Goal: Task Accomplishment & Management: Manage account settings

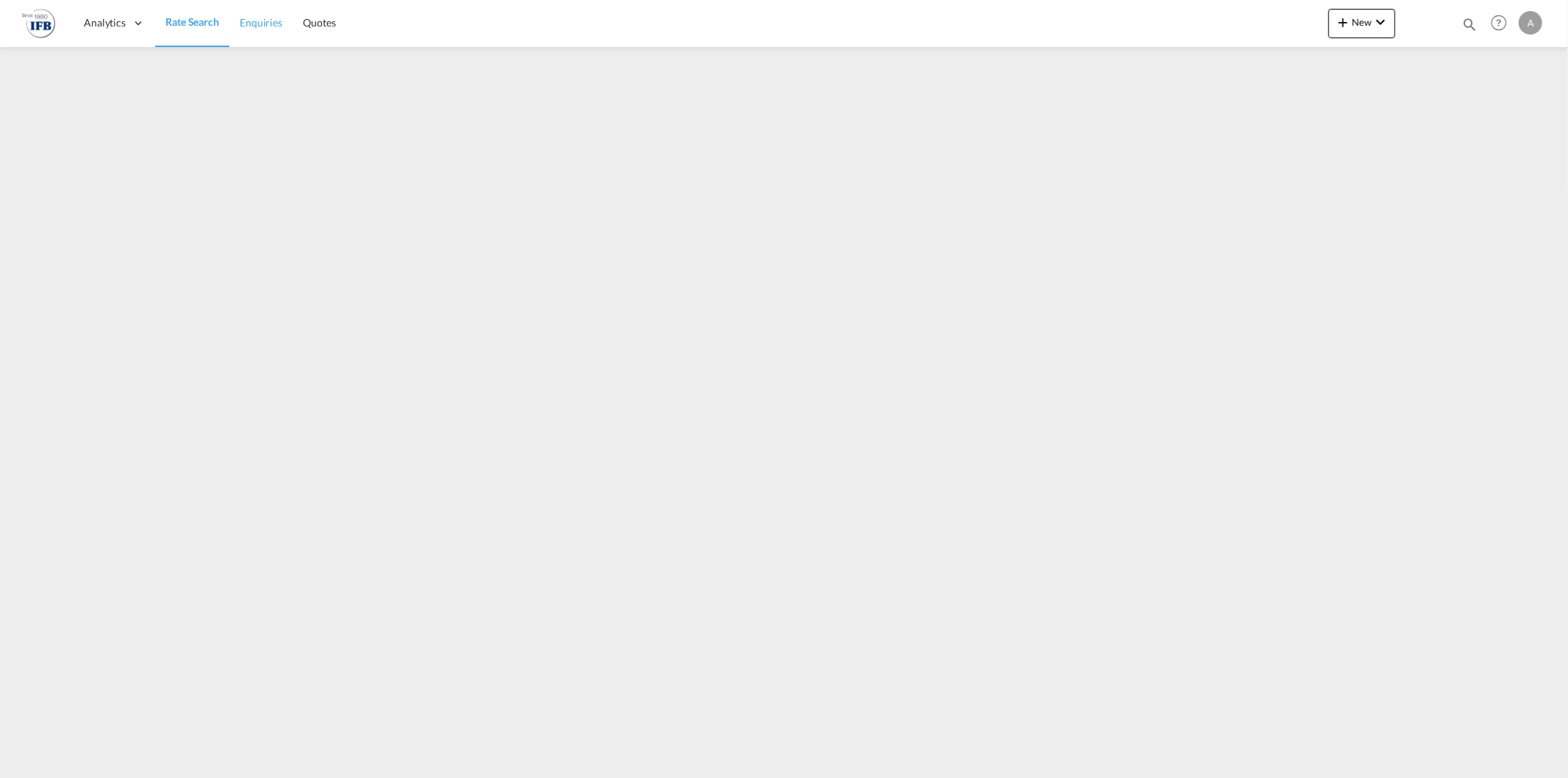
click at [253, 24] on span "Enquiries" at bounding box center [261, 23] width 43 height 13
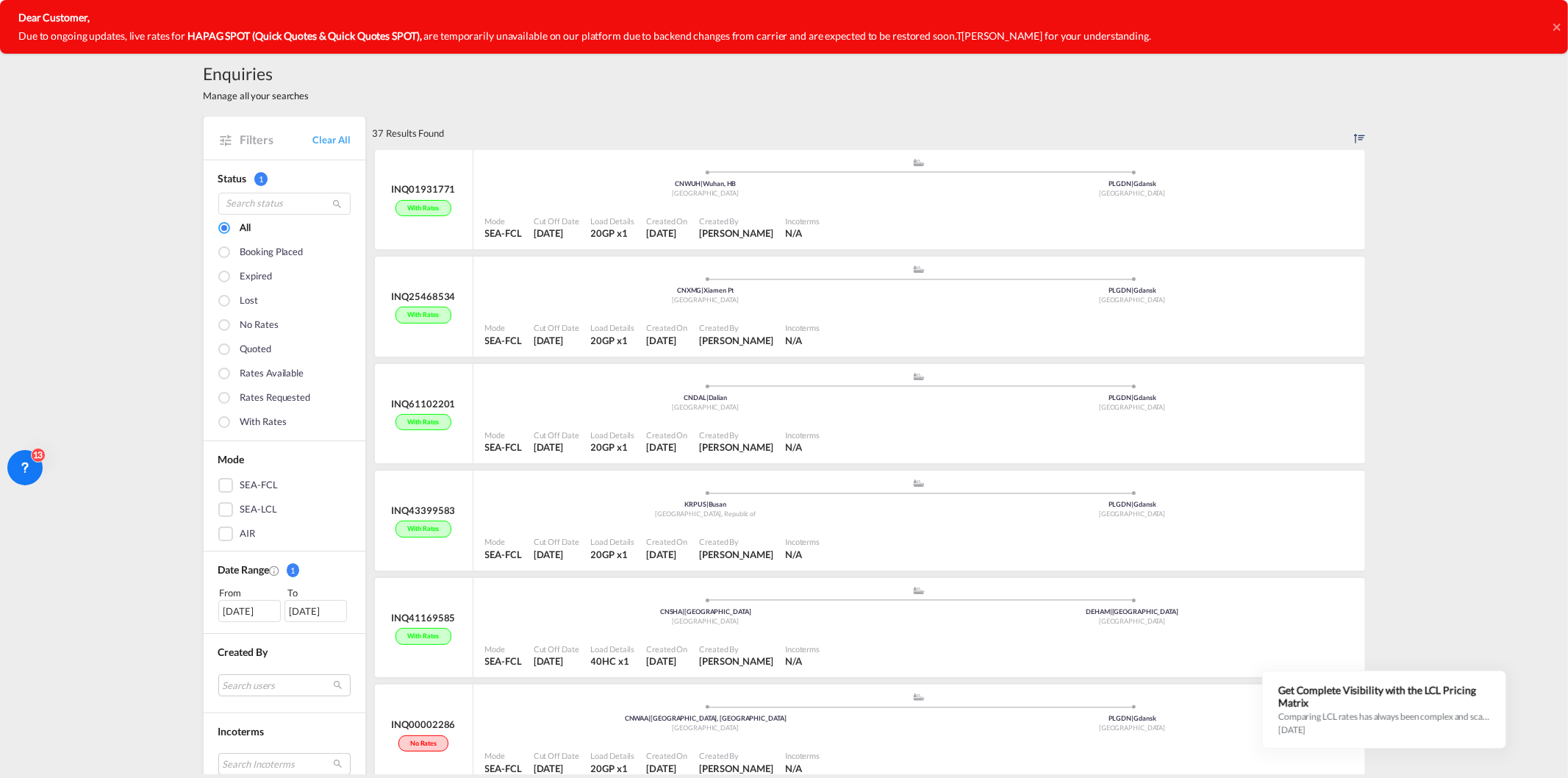
click at [245, 605] on div "[DATE]" at bounding box center [249, 611] width 62 height 22
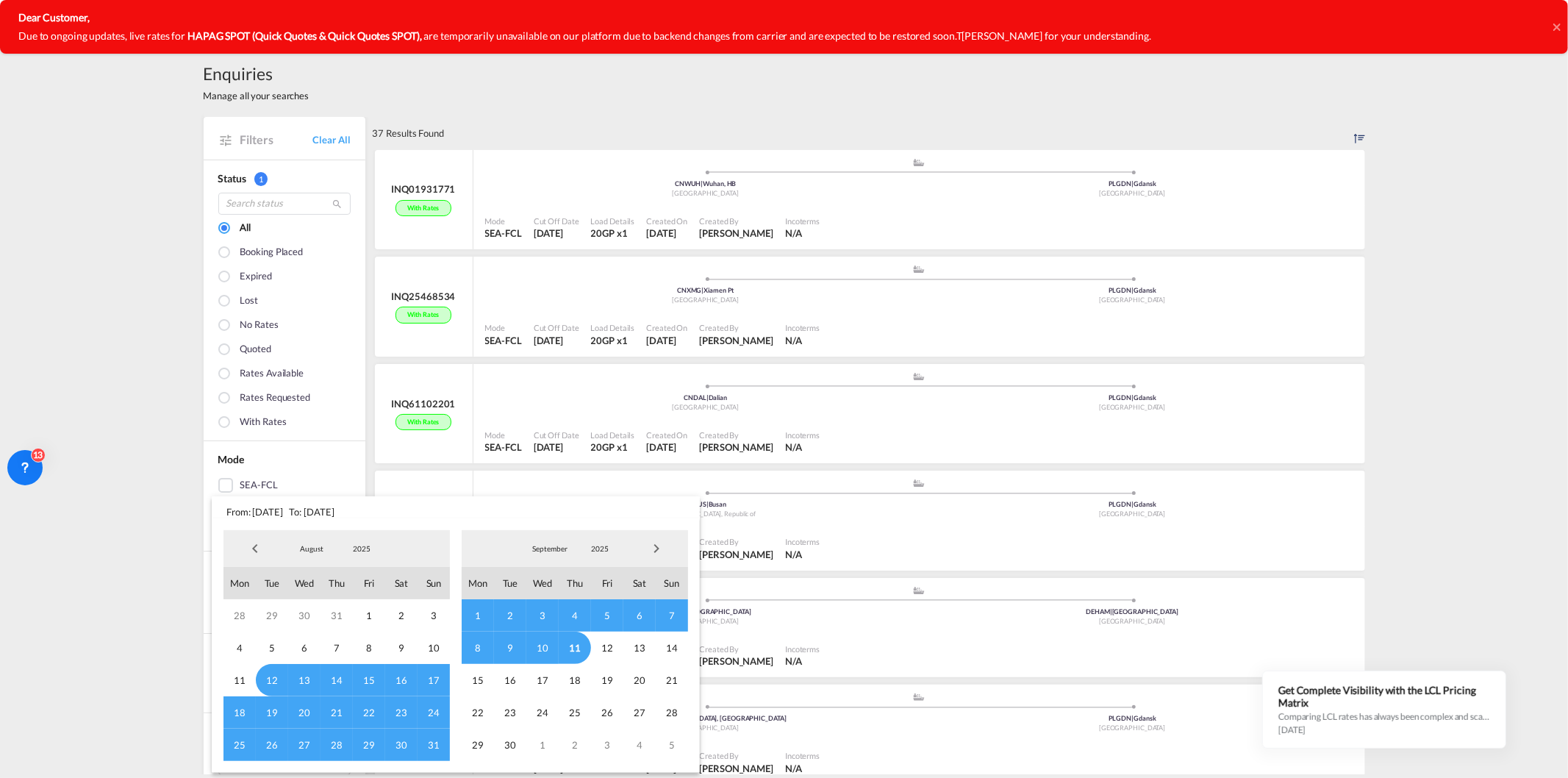
click at [255, 547] on span "Previous Month" at bounding box center [255, 548] width 29 height 29
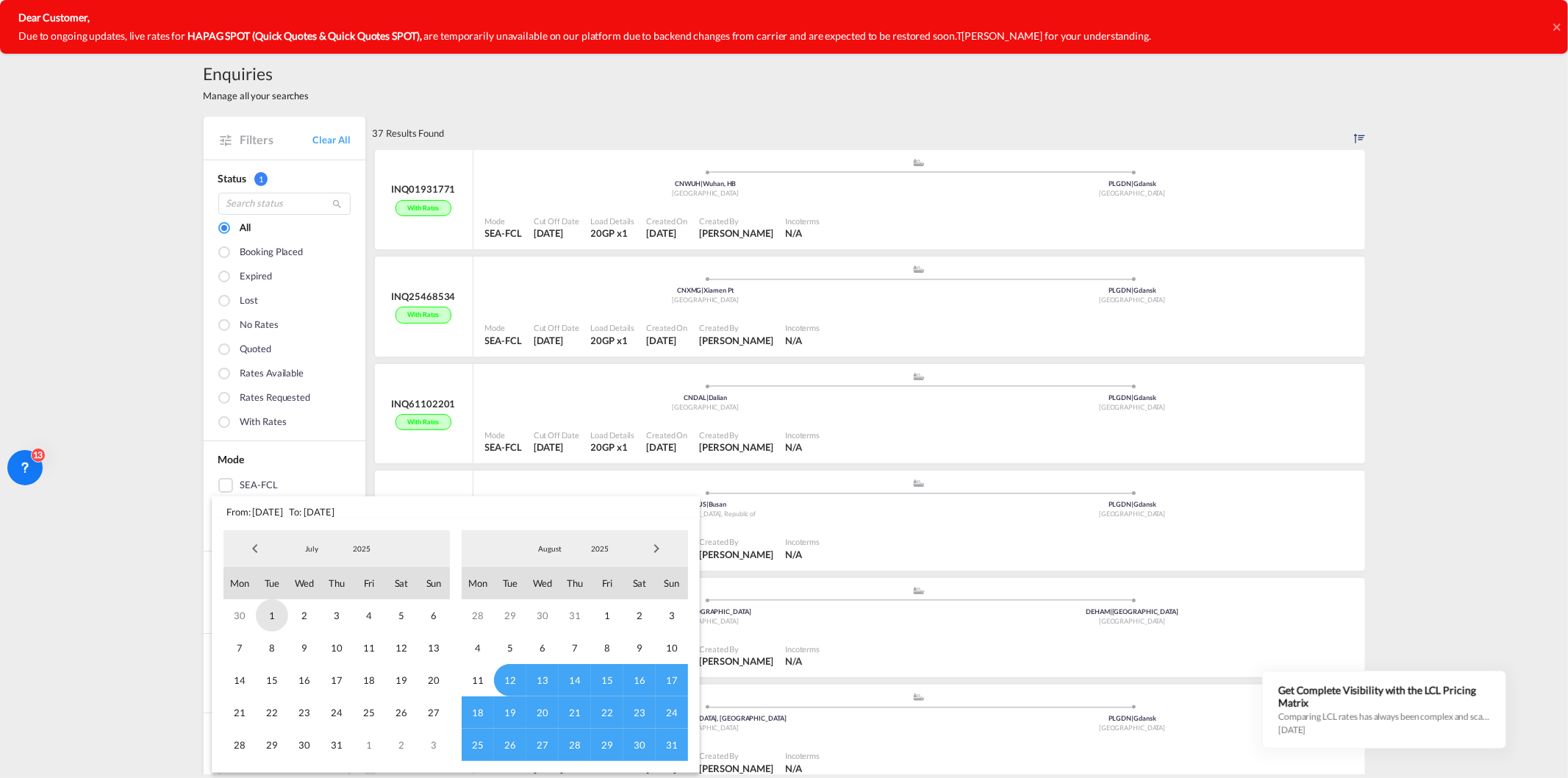
click at [269, 605] on span "1" at bounding box center [272, 615] width 32 height 32
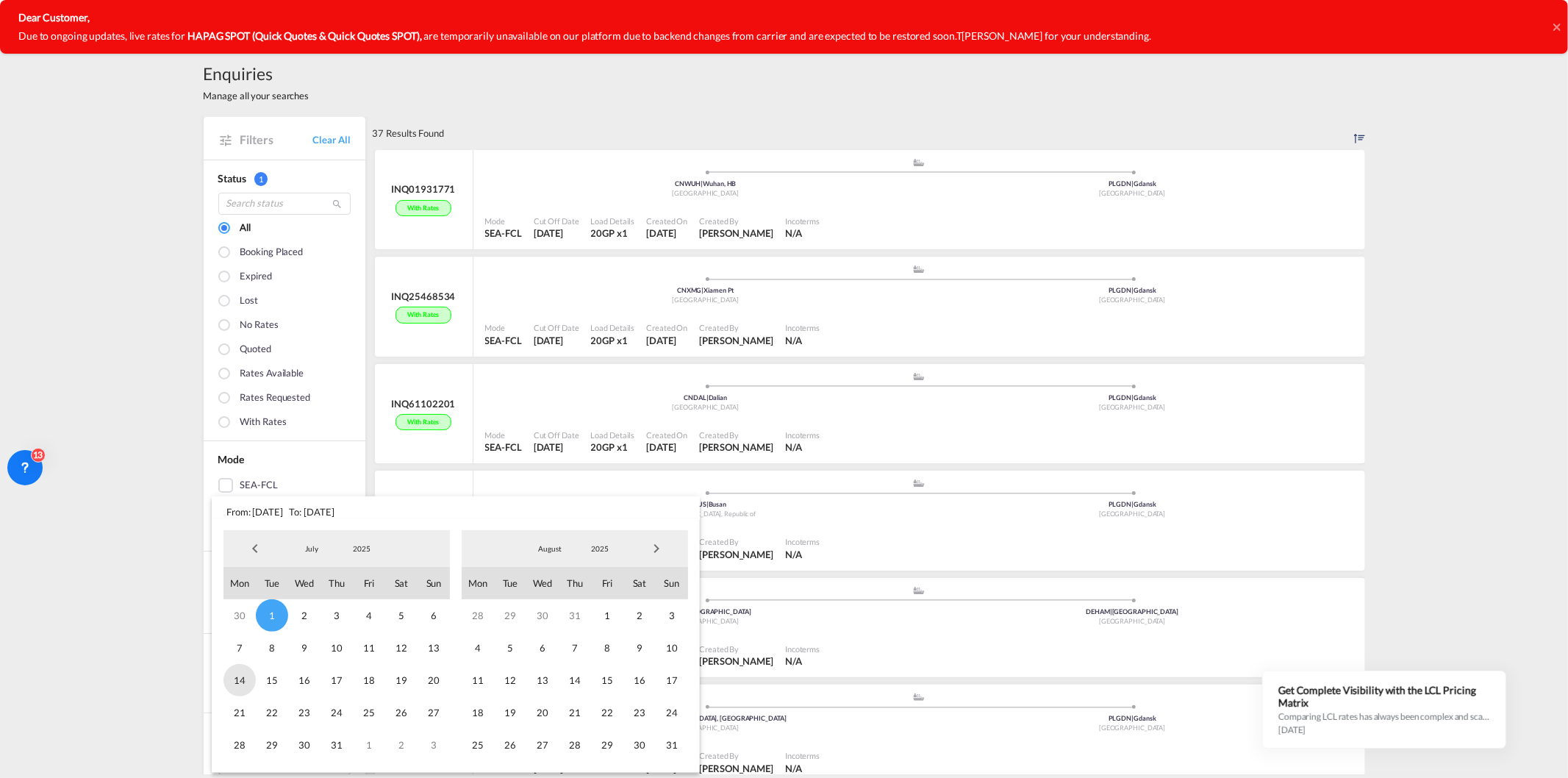
click at [253, 677] on span "14" at bounding box center [239, 679] width 32 height 32
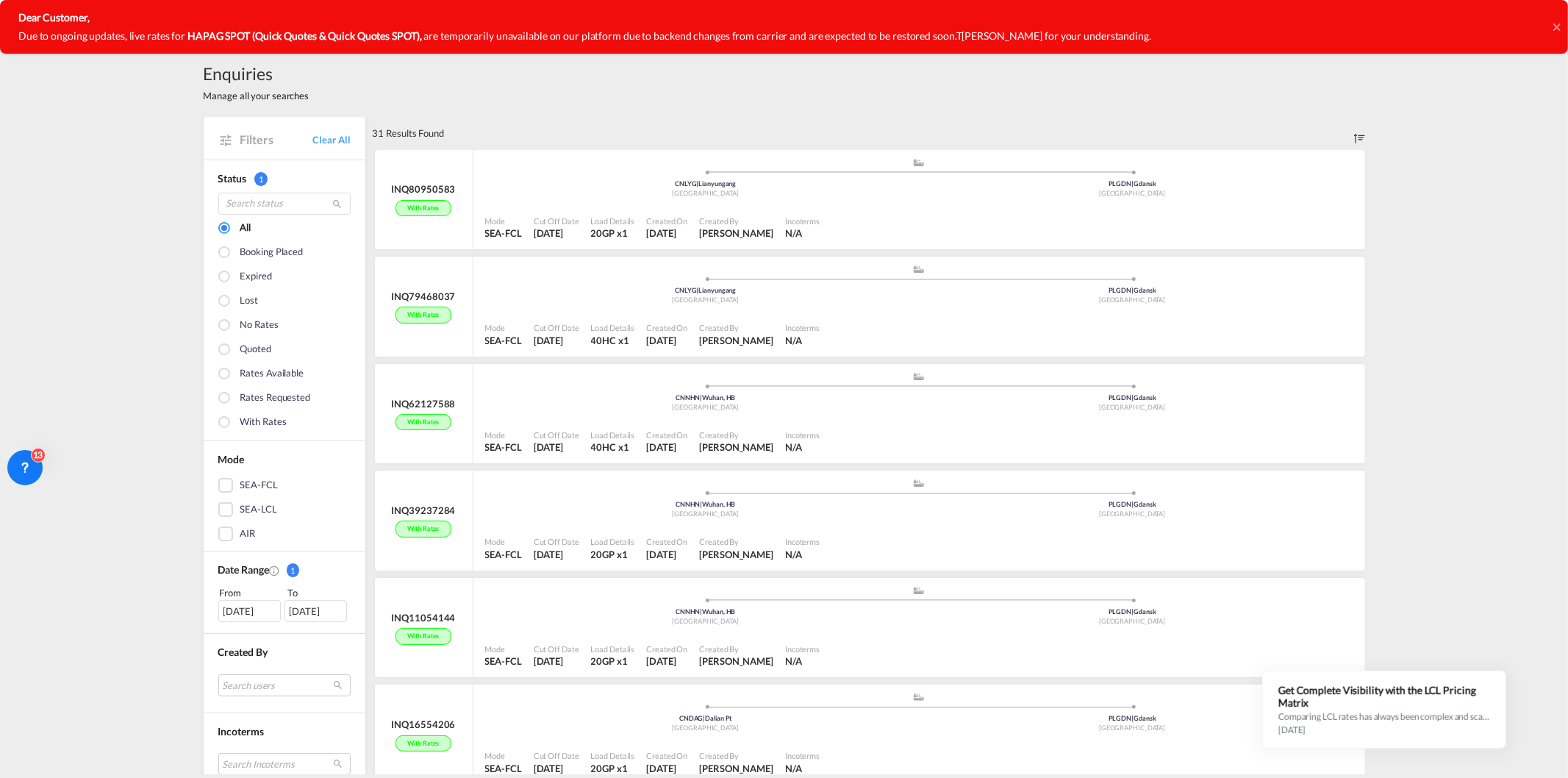
click at [1507, 159] on div "Enquiries Manage all your searches Filters Clear All Status 1 All Booking place…" at bounding box center [784, 411] width 1568 height 727
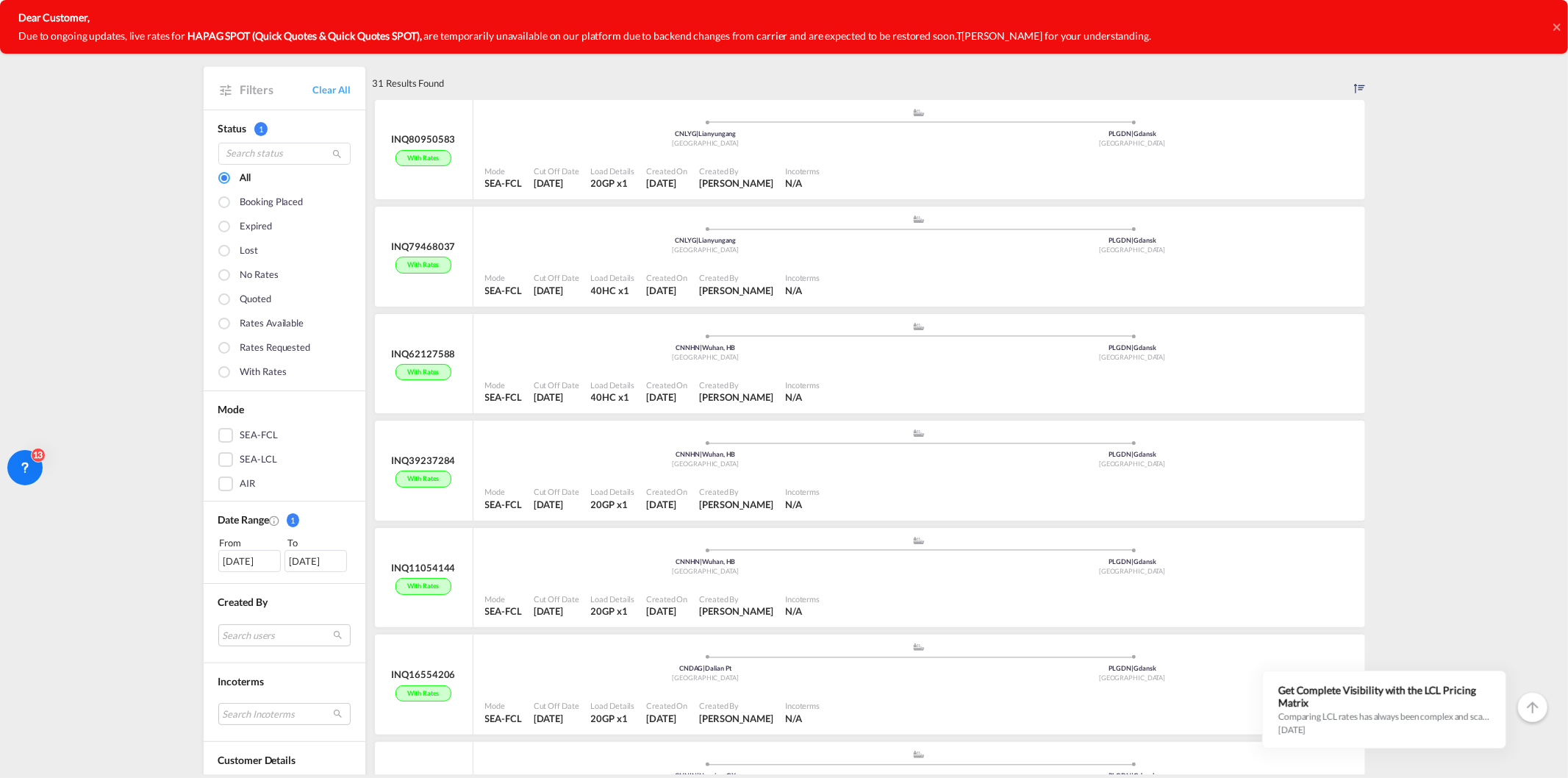
click at [1368, 267] on div "Enquiries Manage all your searches Filters Clear All Status 1 All Booking place…" at bounding box center [784, 411] width 1568 height 727
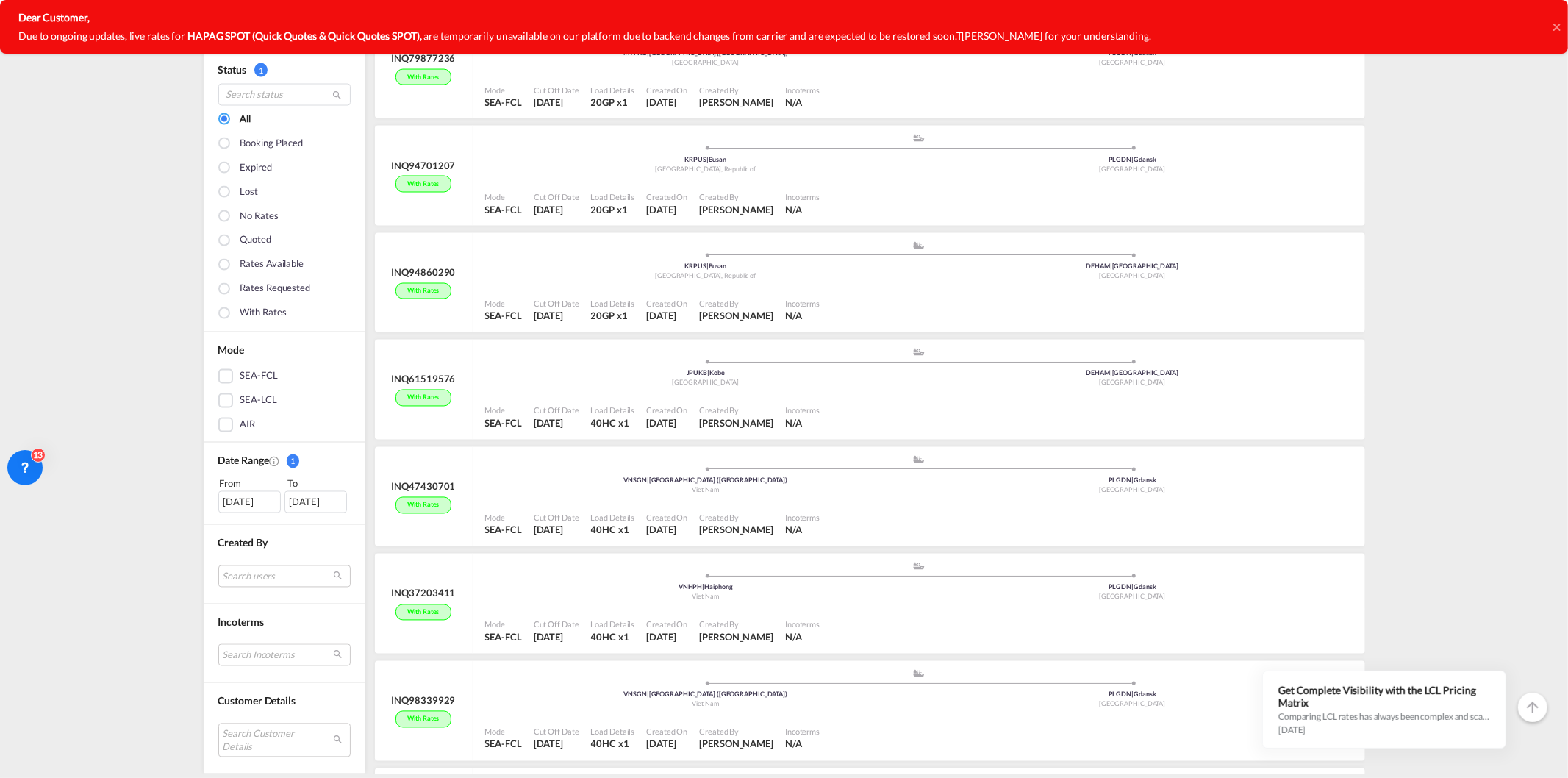
scroll to position [2176, 0]
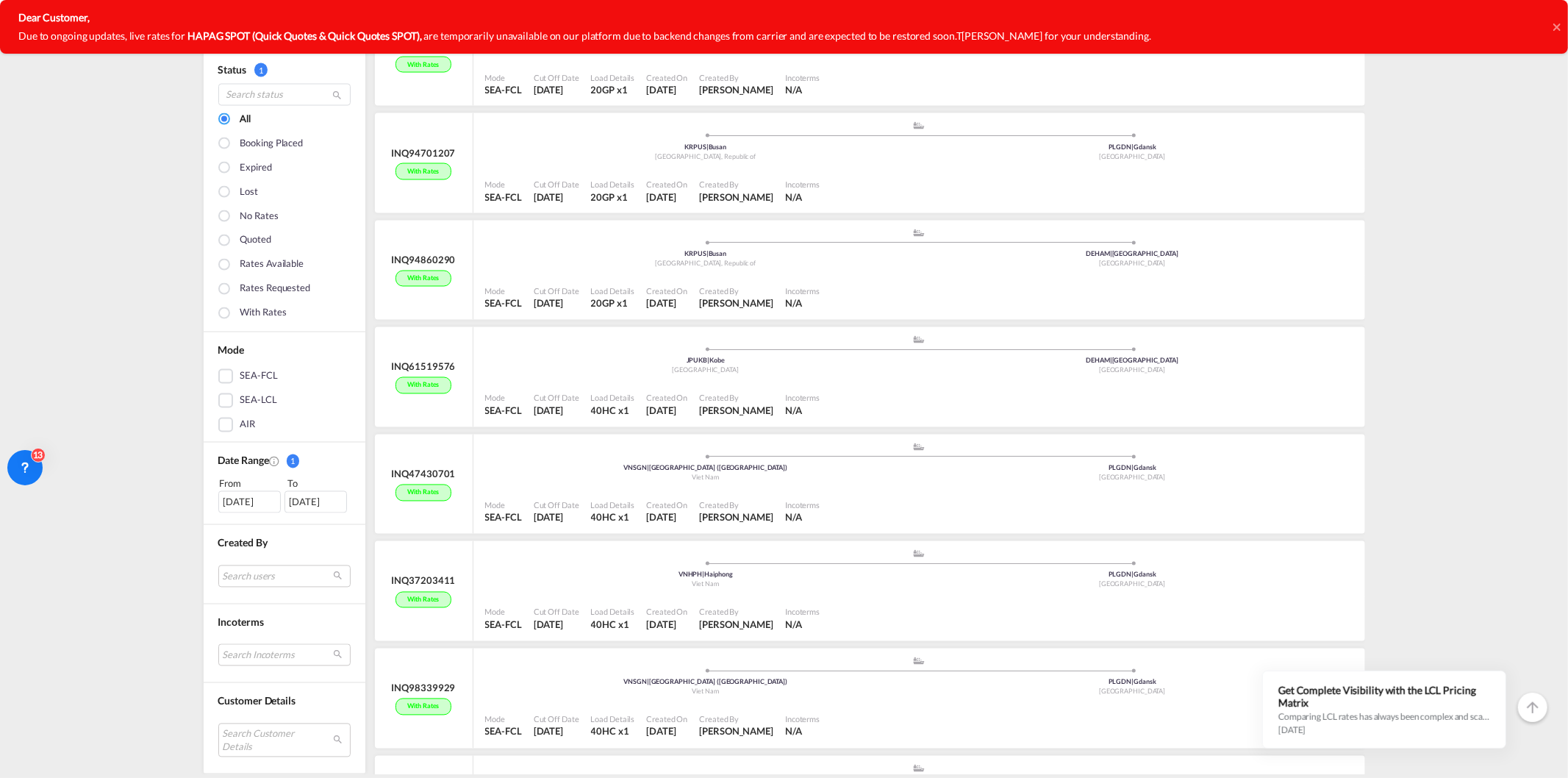
click at [1432, 352] on div "Enquiries Manage all your searches Filters Clear All Status 1 All Booking place…" at bounding box center [784, 411] width 1568 height 727
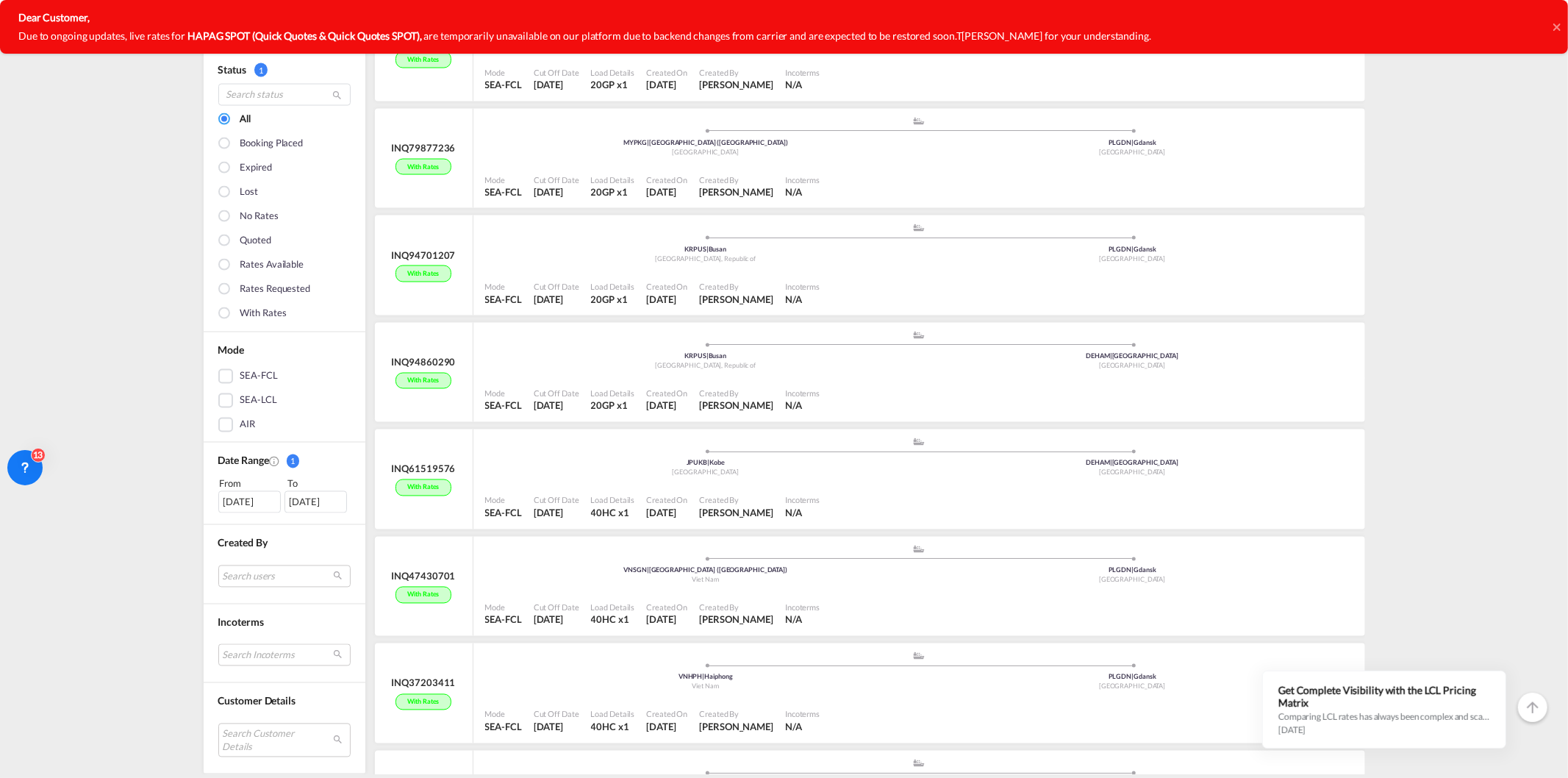
scroll to position [2194, 0]
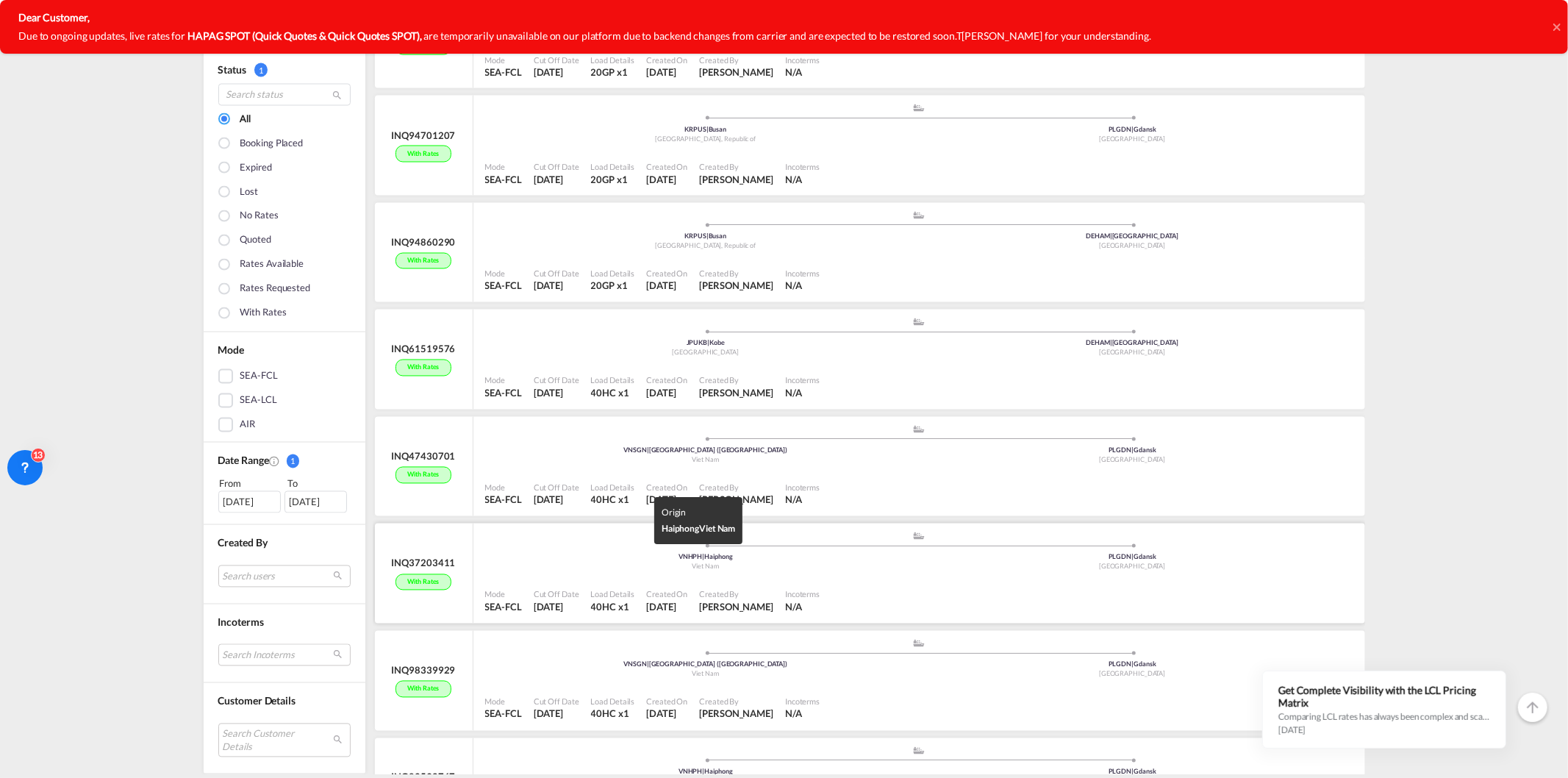
click at [630, 562] on div "VNHPH | Haiphong" at bounding box center [706, 557] width 427 height 9
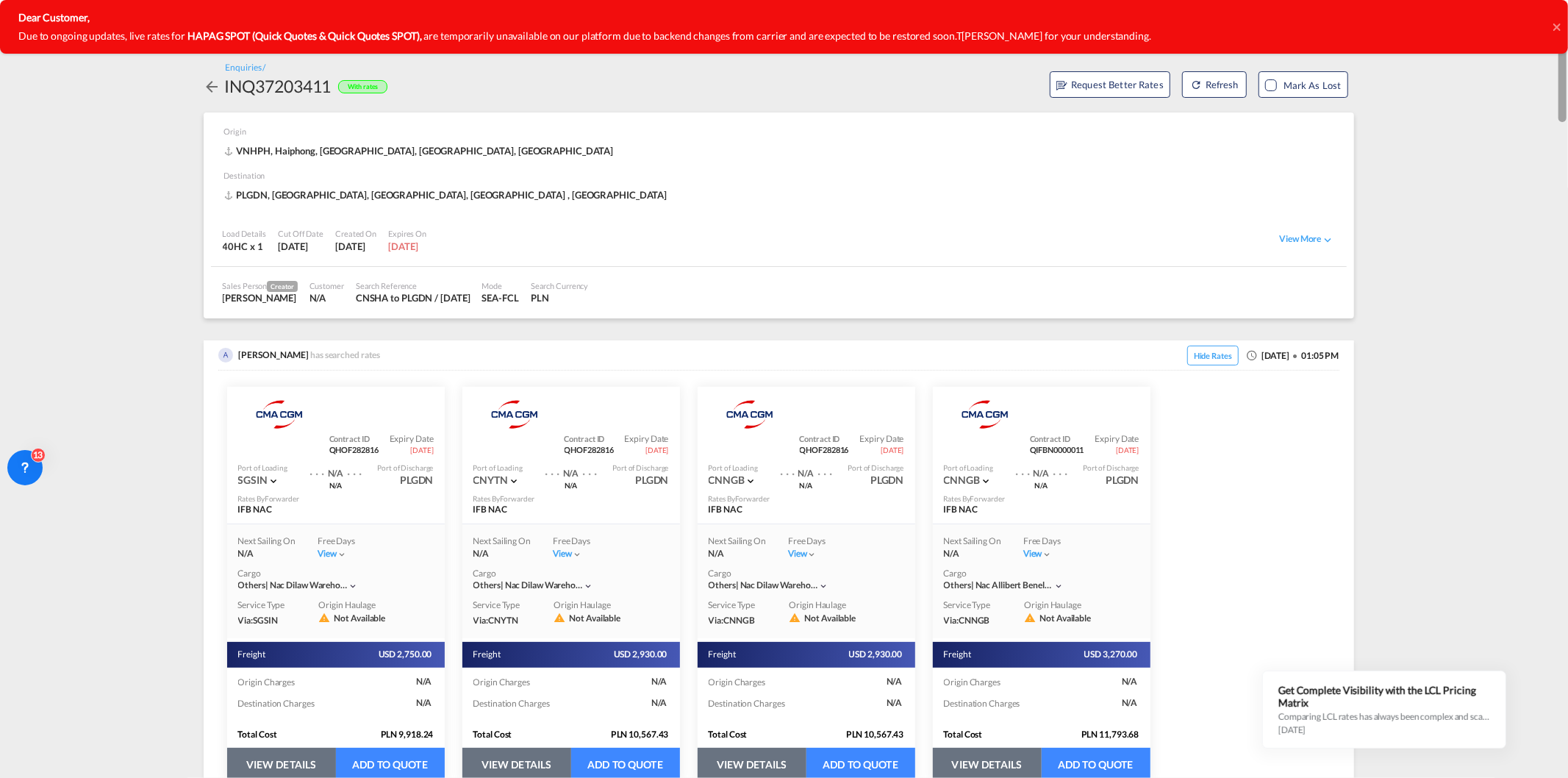
drag, startPoint x: 1567, startPoint y: 104, endPoint x: 1559, endPoint y: 112, distance: 11.3
click at [1564, 155] on md-content "Analytics Reports Rate Search Enquiries Quotes New Quote Bookings Quotes Enquir…" at bounding box center [784, 389] width 1568 height 778
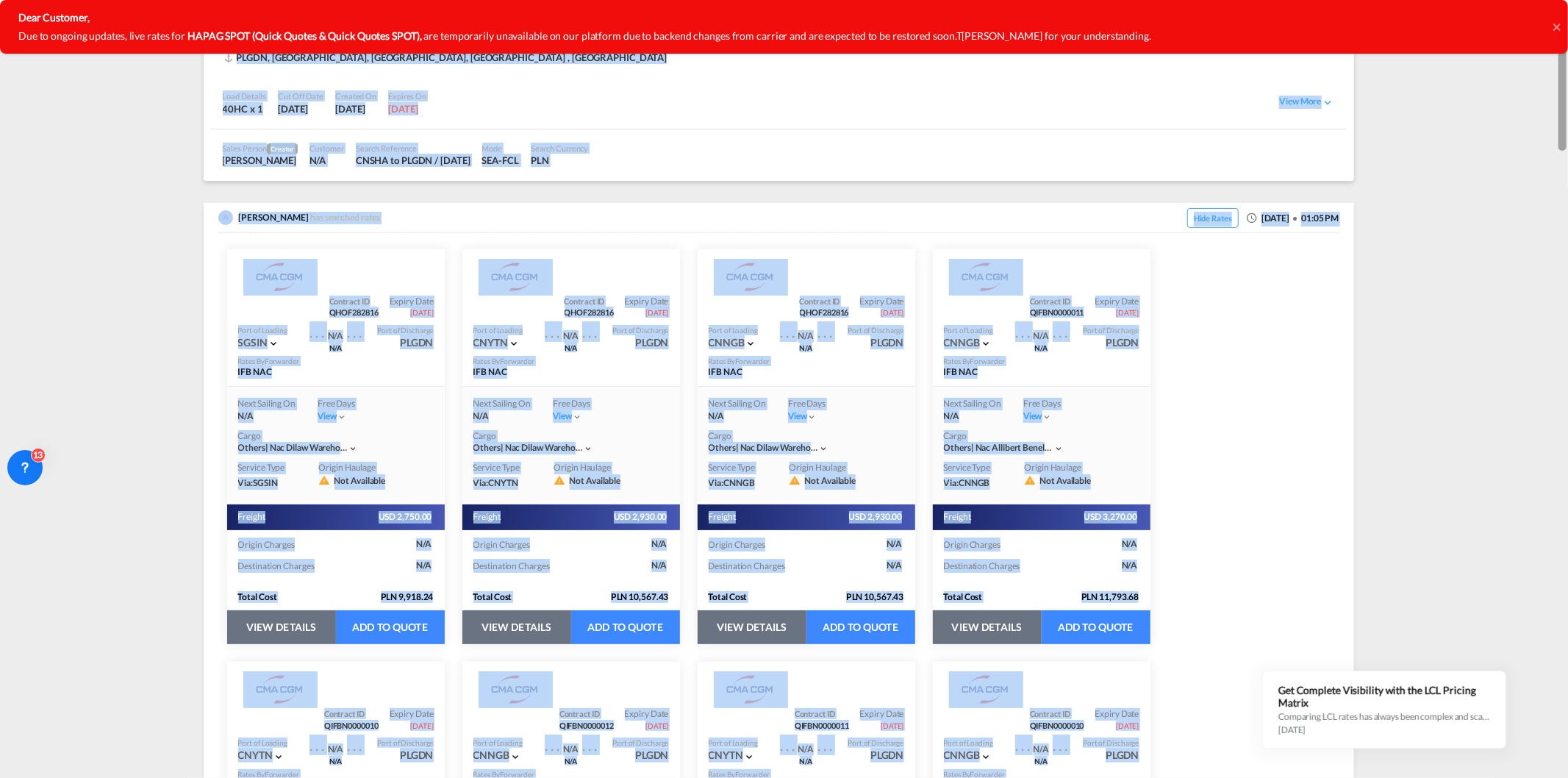
scroll to position [147, 0]
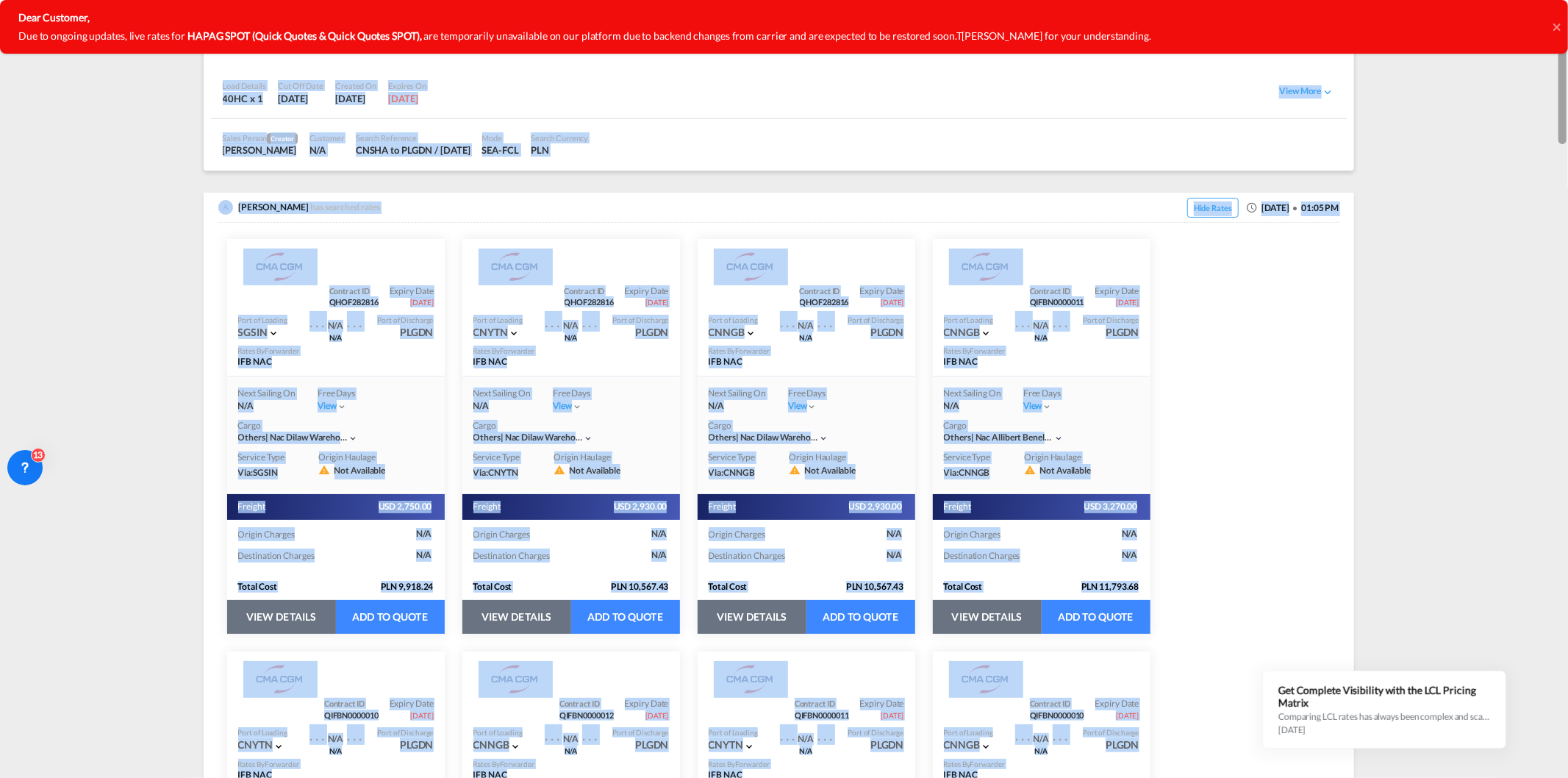
drag, startPoint x: 1561, startPoint y: 113, endPoint x: 1566, endPoint y: 136, distance: 23.5
click at [1566, 136] on div at bounding box center [1562, 84] width 8 height 119
click at [1553, 136] on md-content "Analytics Reports Rate Search Enquiries Quotes New Quote Bookings Quotes Enquir…" at bounding box center [784, 389] width 1568 height 778
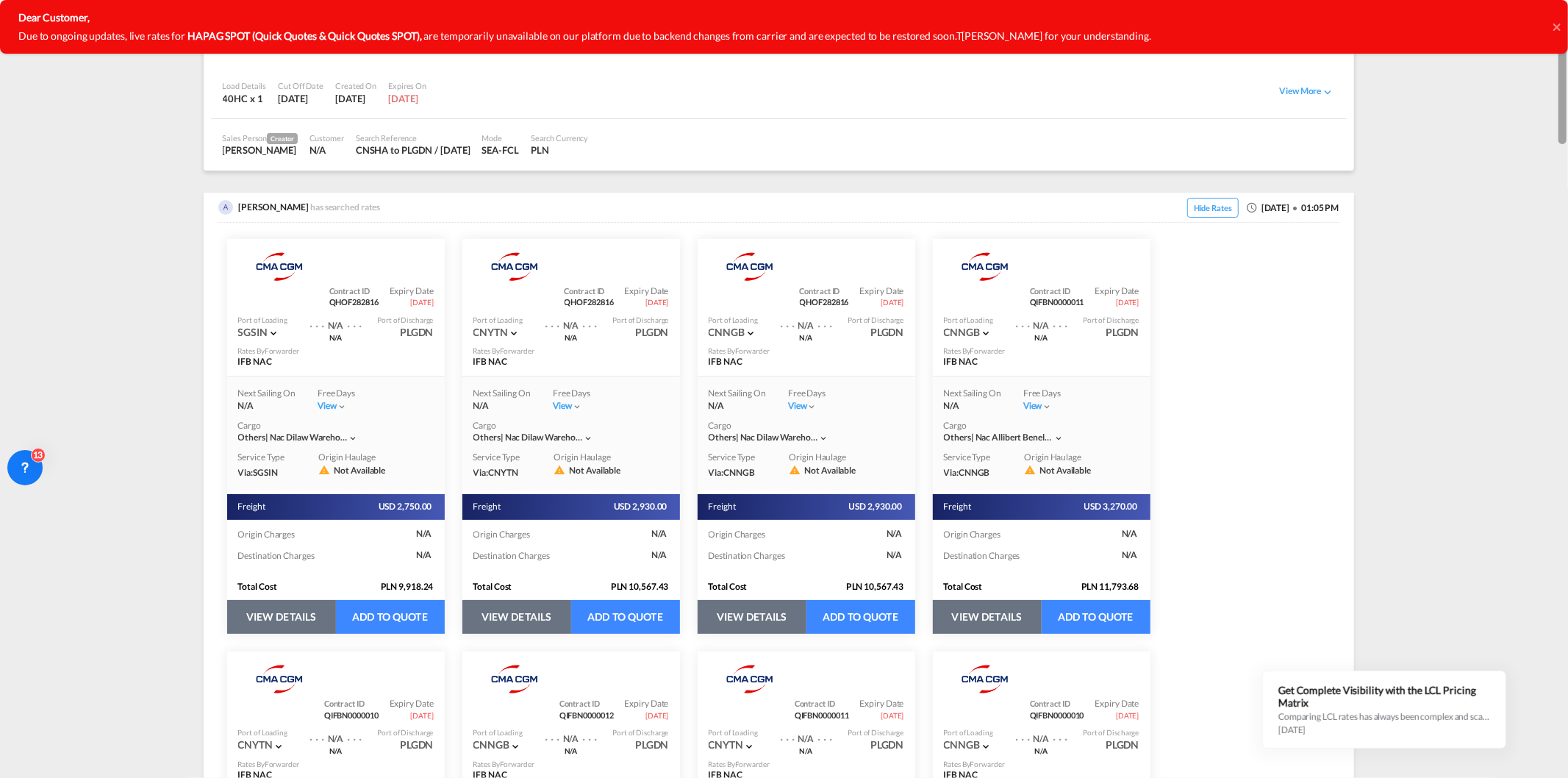
scroll to position [210, 0]
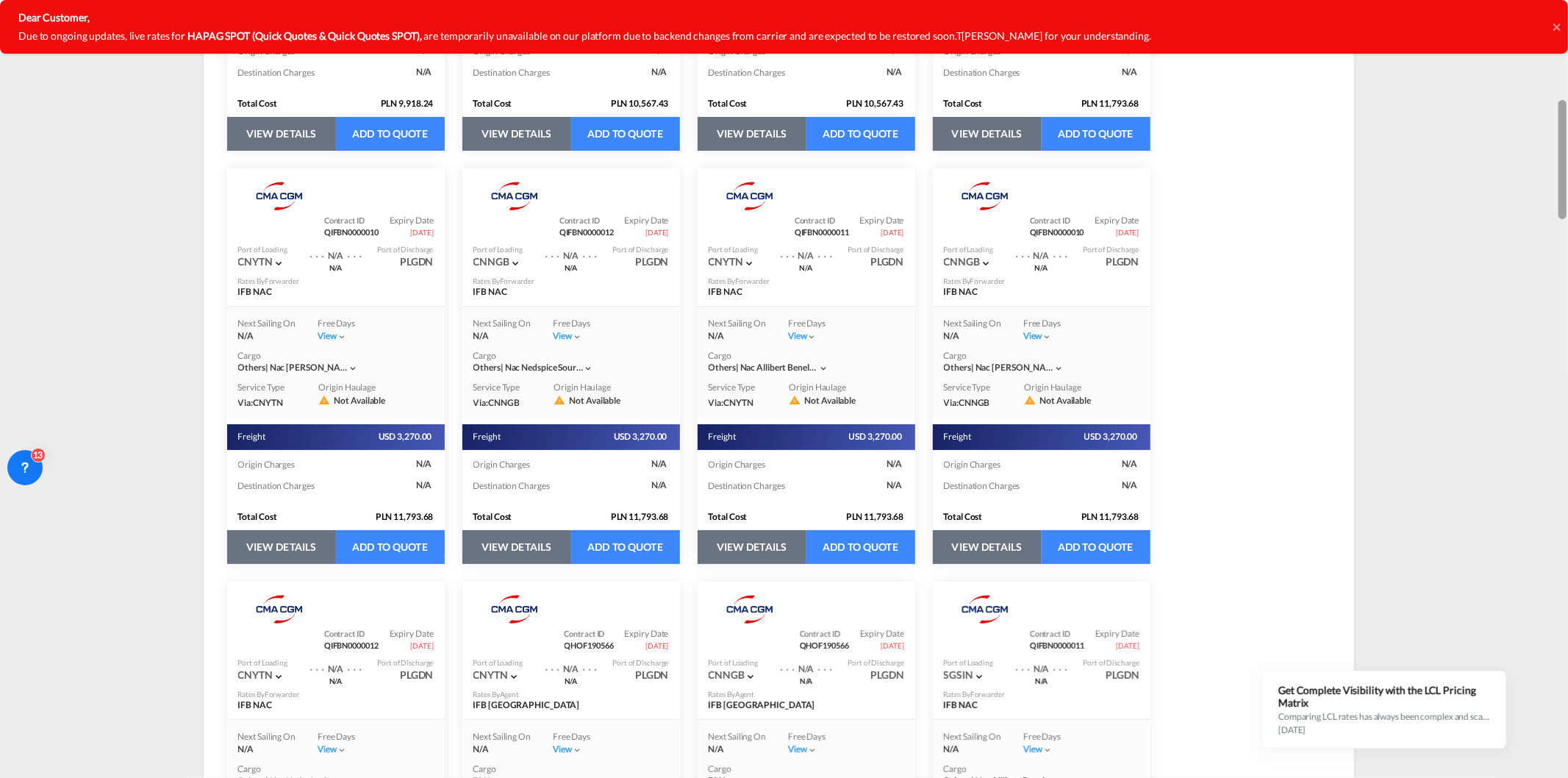
drag, startPoint x: 1564, startPoint y: 120, endPoint x: 1567, endPoint y: 195, distance: 75.1
click at [1567, 195] on div at bounding box center [1566, 390] width 3 height 772
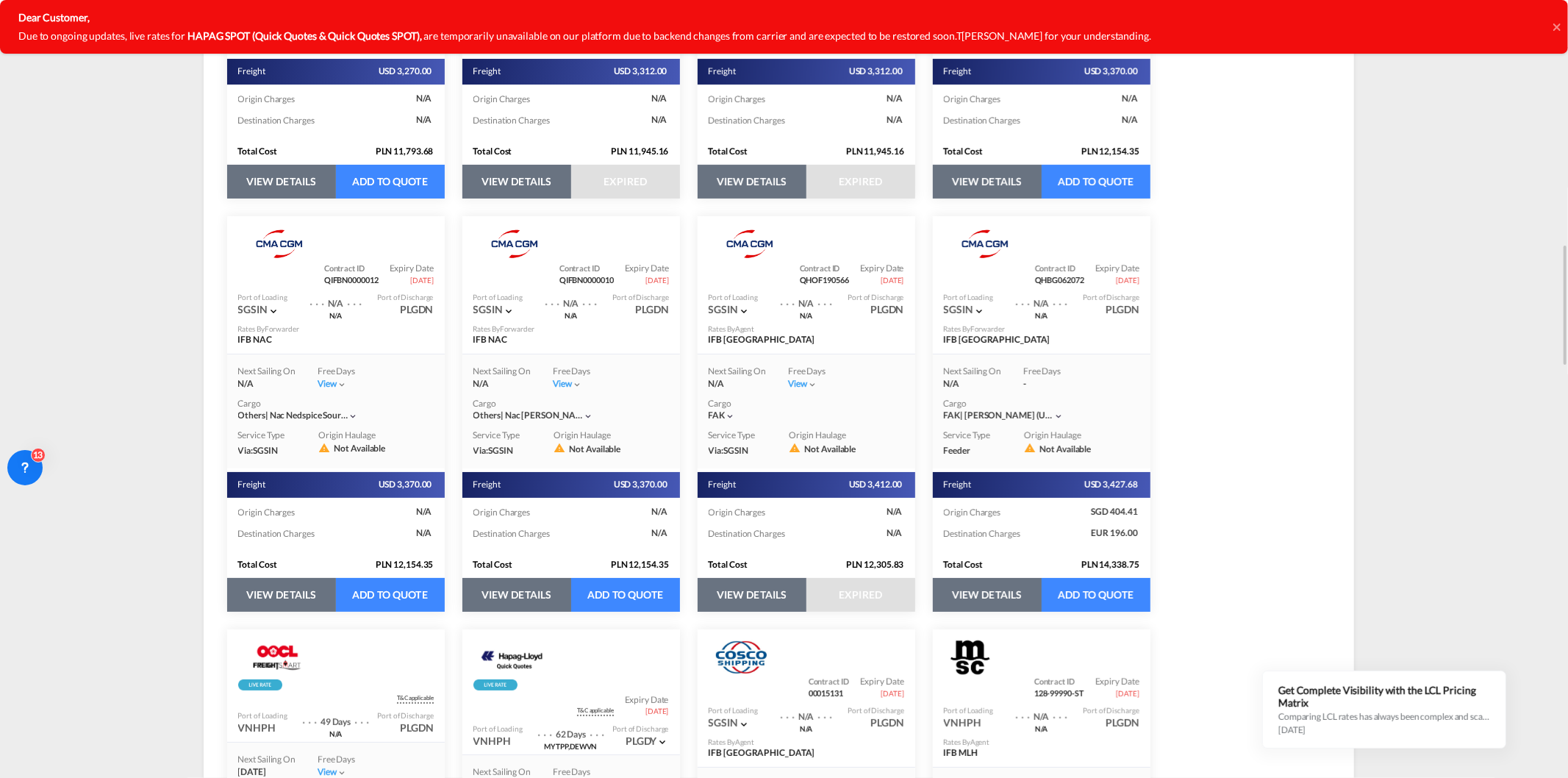
scroll to position [1431, 0]
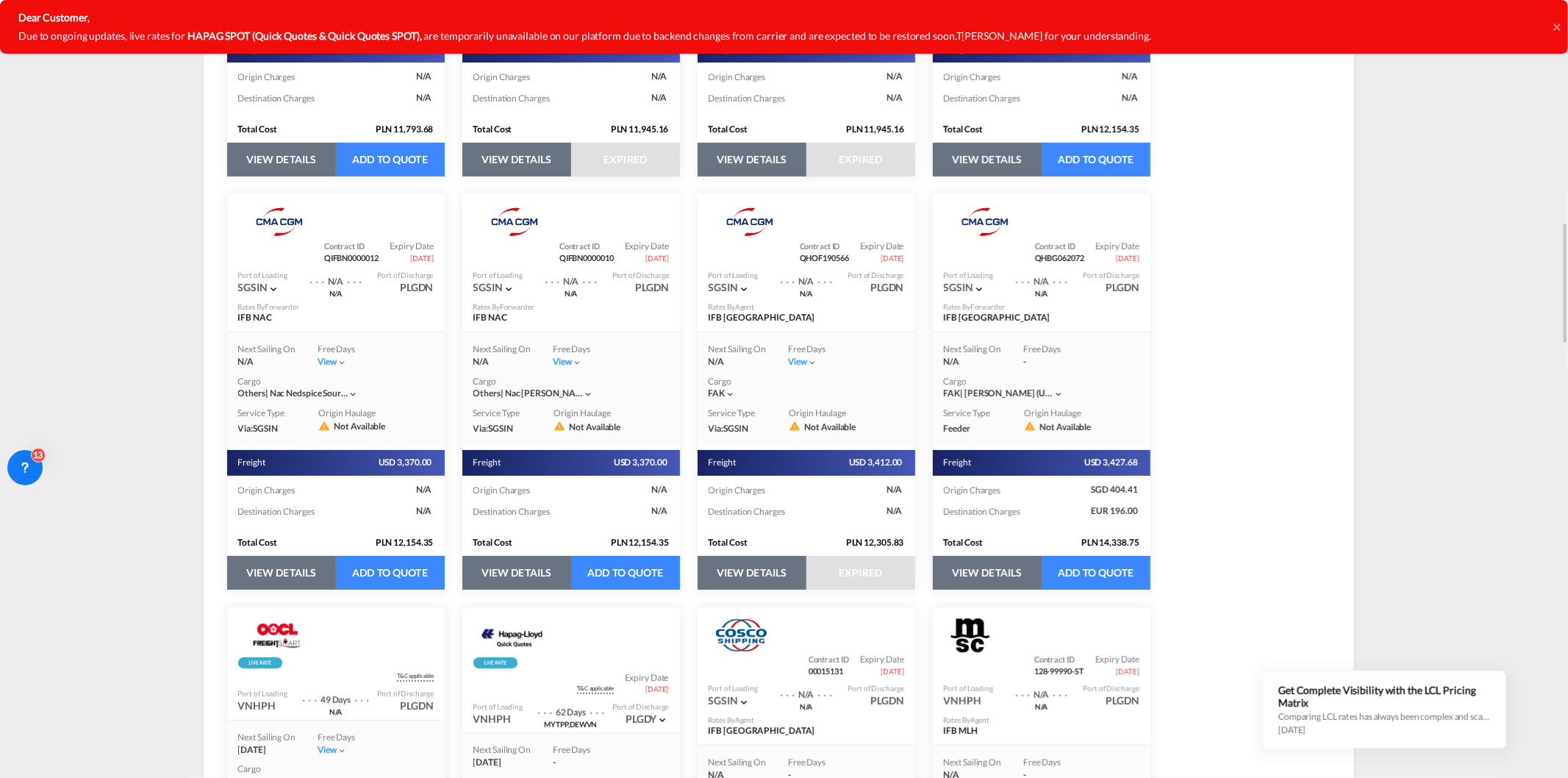
click at [777, 571] on button "VIEW DETAILS" at bounding box center [752, 572] width 109 height 34
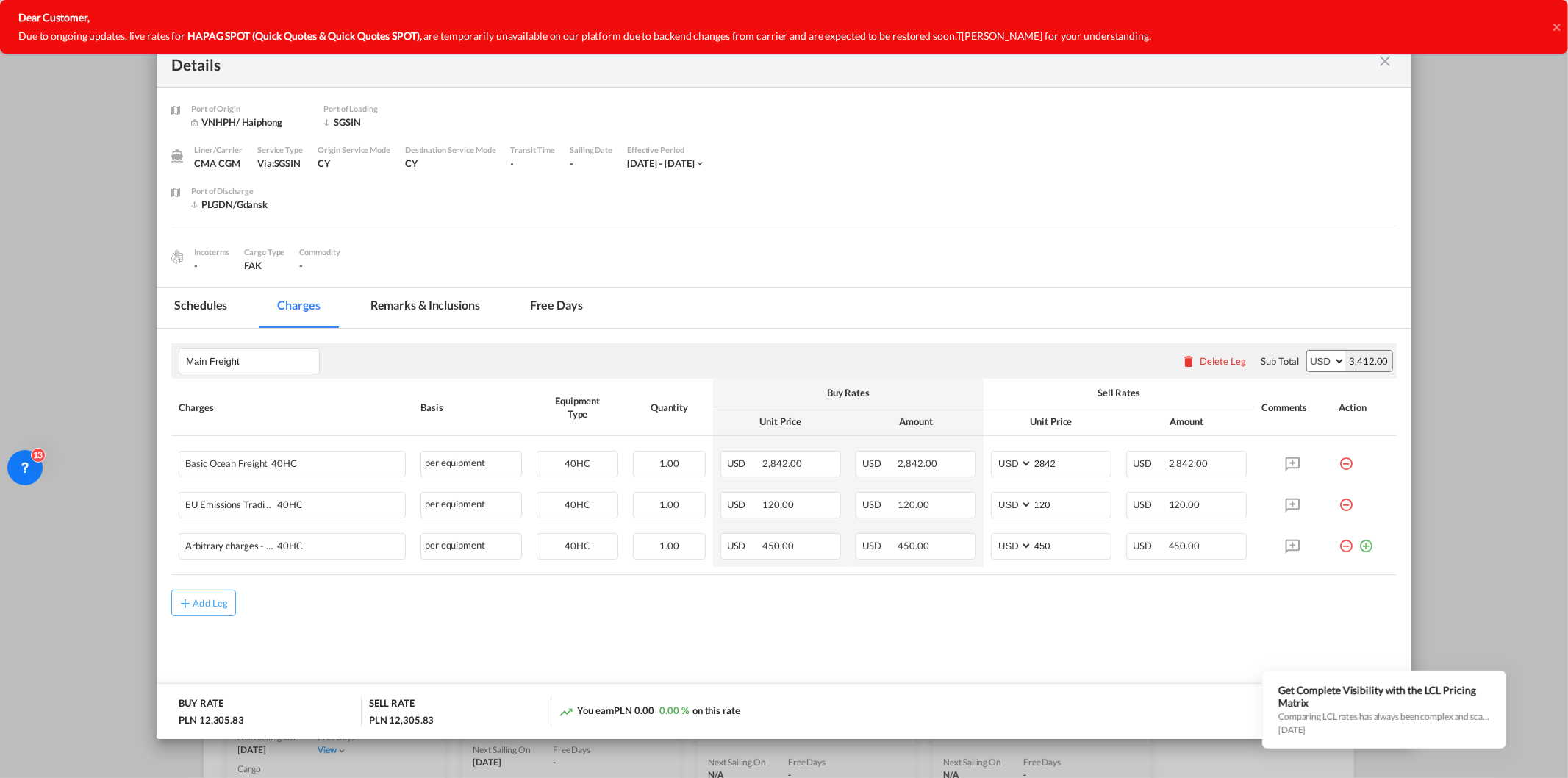
click at [1408, 150] on div "Port of Origin VNHPH/ Haiphong Port of Loading [GEOGRAPHIC_DATA] Liner/Carrier …" at bounding box center [784, 187] width 1254 height 199
click at [559, 722] on div "You earn PLN 0.00 0.00 % on this rate" at bounding box center [769, 711] width 419 height 30
